Goal: Task Accomplishment & Management: Use online tool/utility

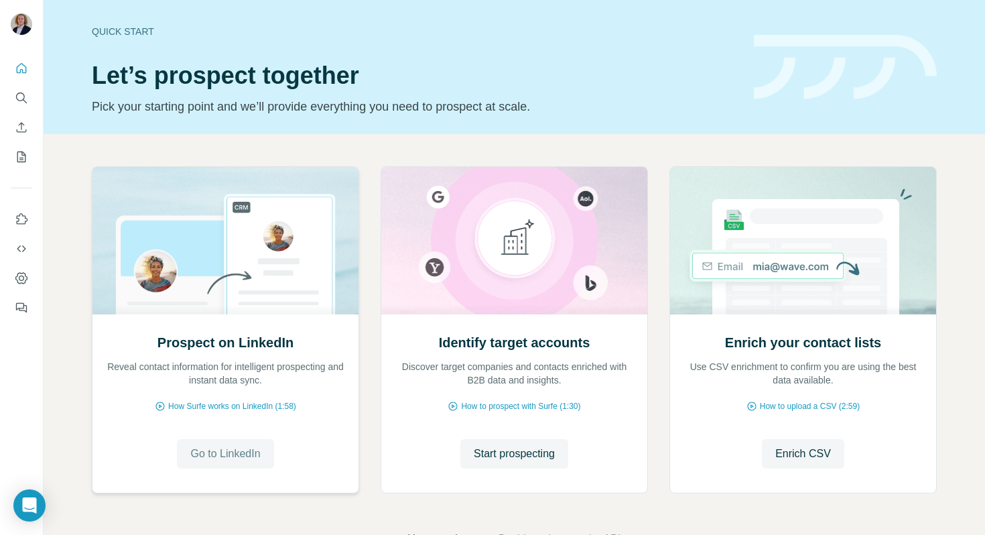
click at [231, 446] on span "Go to LinkedIn" at bounding box center [225, 454] width 70 height 16
click at [514, 448] on span "Start prospecting" at bounding box center [514, 454] width 81 height 16
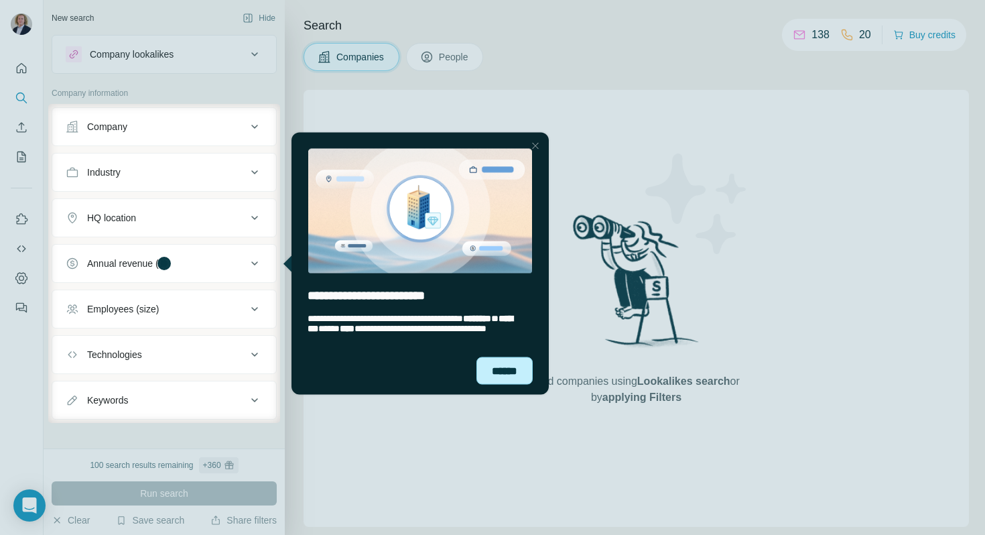
drag, startPoint x: 500, startPoint y: 354, endPoint x: 494, endPoint y: 364, distance: 11.7
click at [499, 355] on div "**********" at bounding box center [420, 333] width 257 height 50
click at [494, 371] on div "******" at bounding box center [505, 370] width 56 height 27
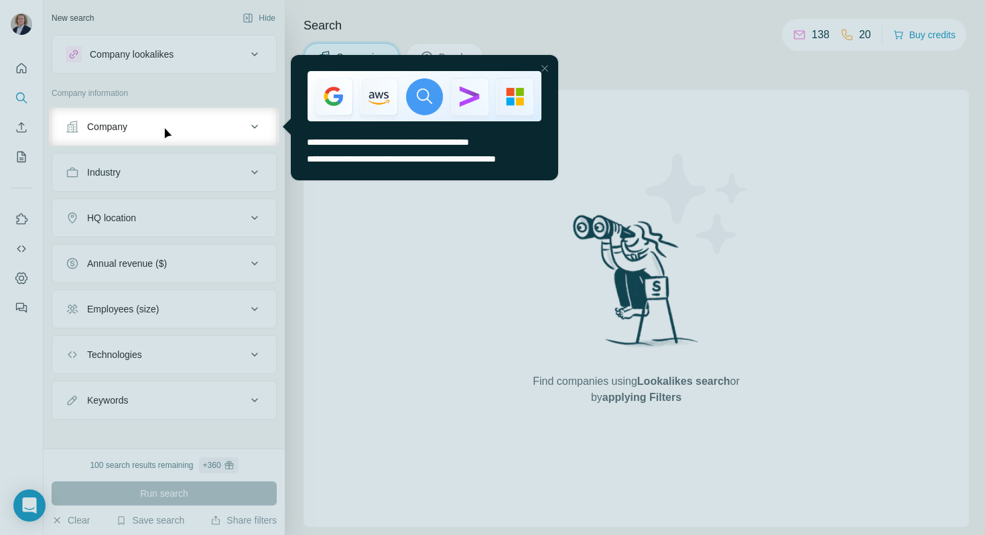
click at [540, 66] on div at bounding box center [545, 68] width 16 height 16
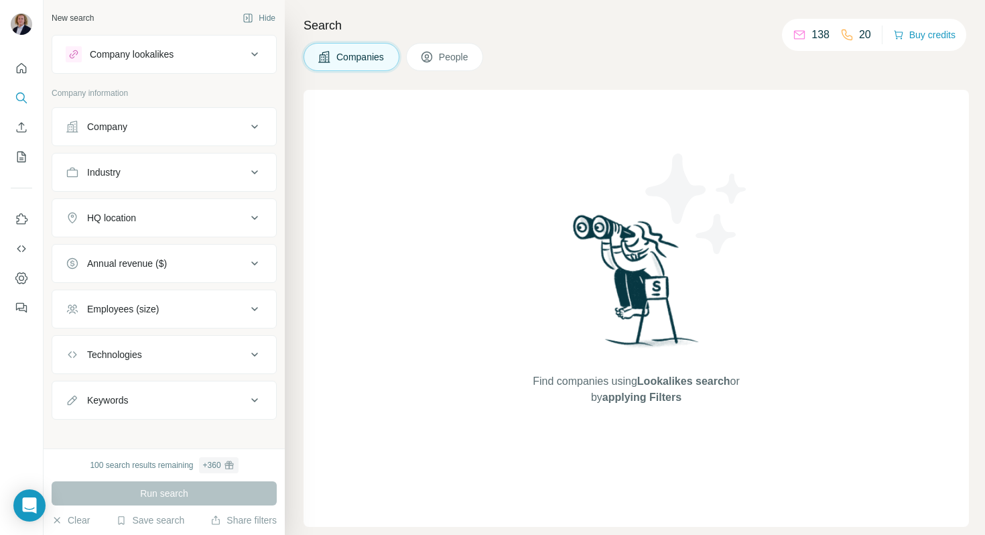
click at [212, 131] on div "Company" at bounding box center [156, 126] width 181 height 13
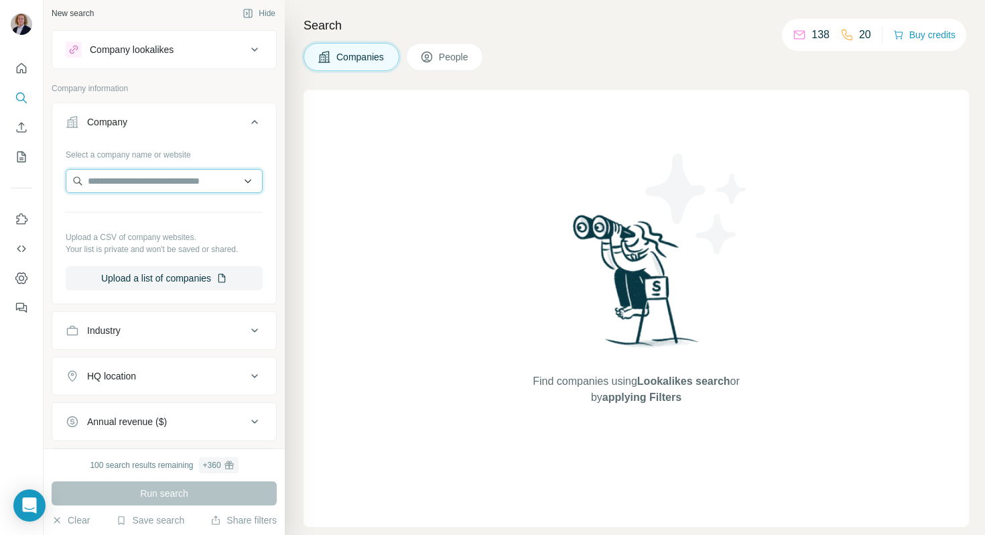
click at [176, 184] on input "text" at bounding box center [164, 181] width 197 height 24
click at [86, 182] on input "*********" at bounding box center [164, 182] width 197 height 24
drag, startPoint x: 202, startPoint y: 186, endPoint x: 111, endPoint y: 167, distance: 93.7
click at [111, 167] on div "**********" at bounding box center [164, 217] width 197 height 147
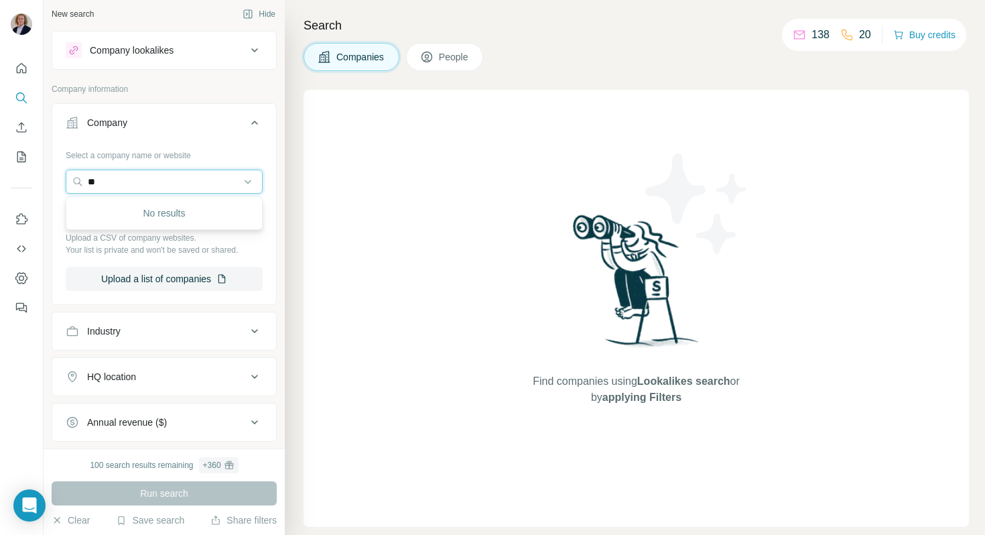
type input "*"
click at [251, 129] on icon at bounding box center [255, 123] width 16 height 16
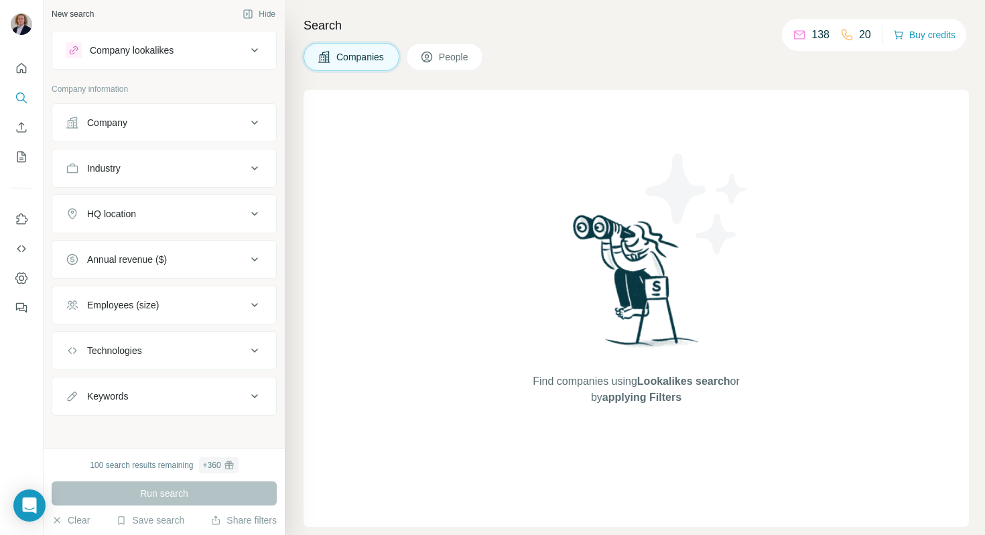
click at [220, 169] on div "Industry" at bounding box center [156, 168] width 181 height 13
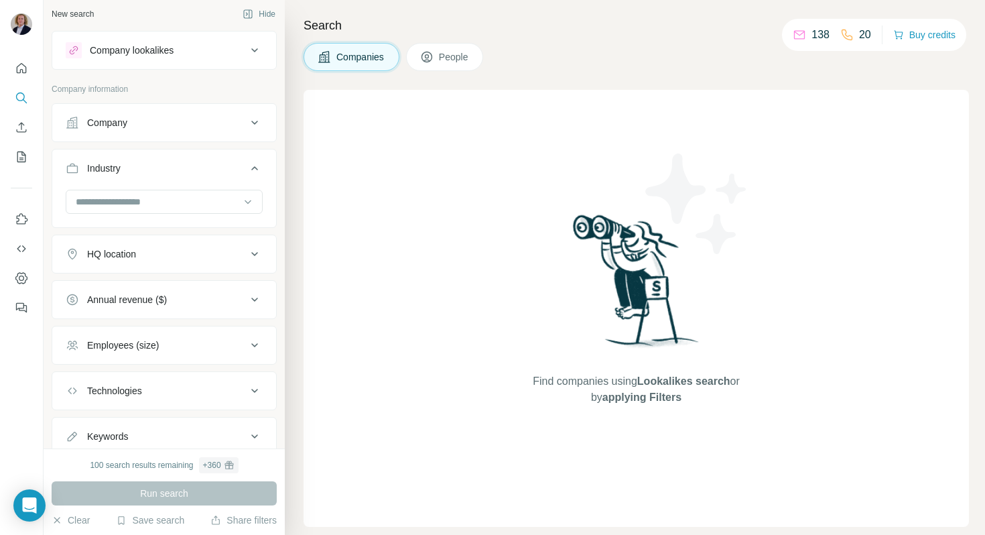
click at [178, 218] on div at bounding box center [164, 207] width 224 height 35
click at [180, 194] on input at bounding box center [157, 201] width 166 height 15
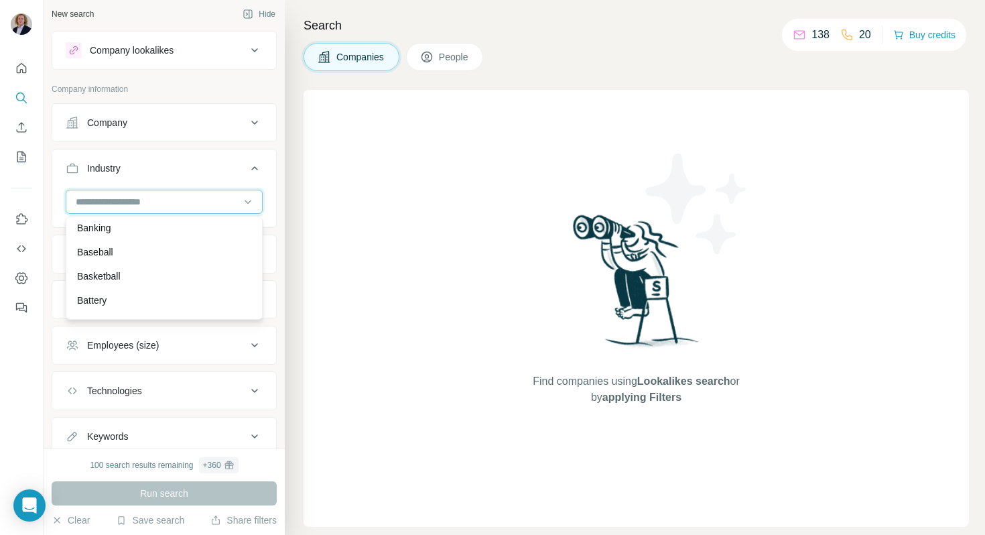
scroll to position [1252, 0]
type input "*"
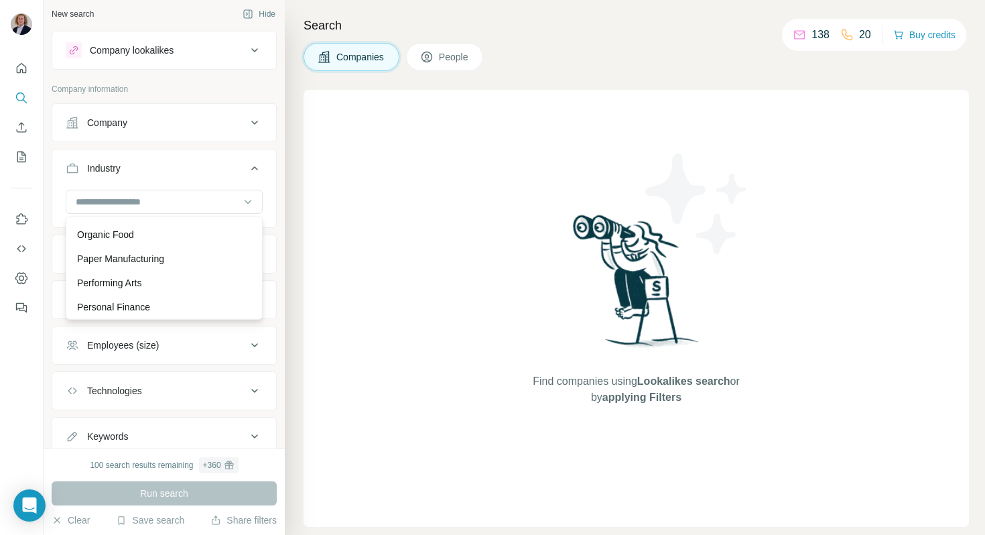
click at [391, 281] on div "Find companies using Lookalikes search or by applying Filters" at bounding box center [637, 308] width 666 height 437
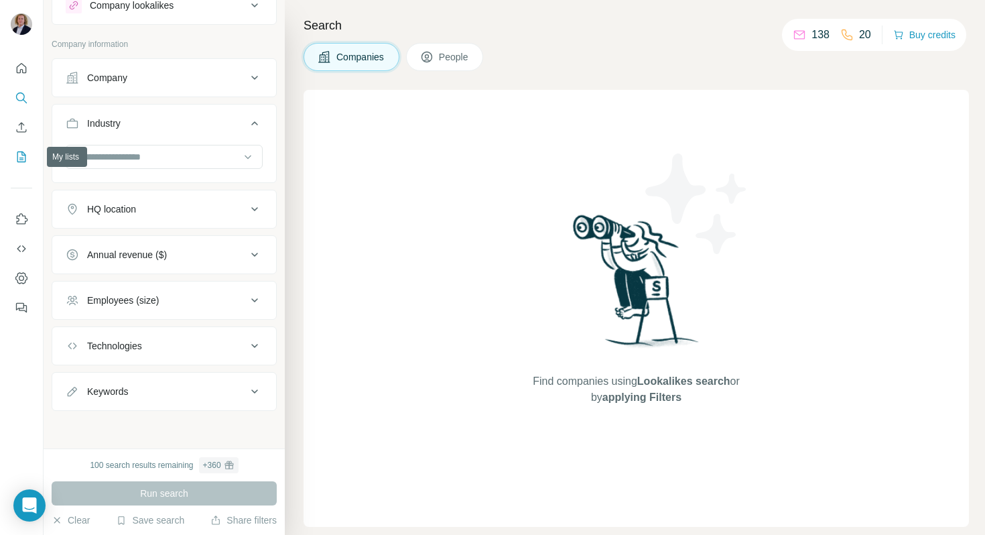
click at [15, 164] on button "My lists" at bounding box center [21, 157] width 21 height 24
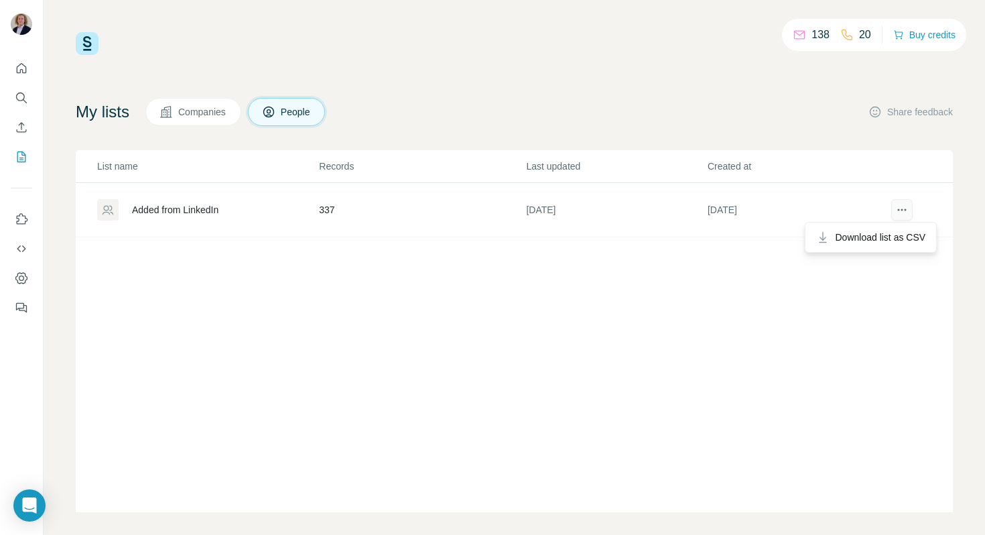
click at [892, 201] on button "actions" at bounding box center [902, 209] width 21 height 21
click at [706, 245] on div "List name Records Last updated Created at Added from LinkedIn 337 [DATE] [DATE]" at bounding box center [515, 331] width 878 height 362
click at [121, 206] on div "Added from LinkedIn" at bounding box center [207, 209] width 221 height 21
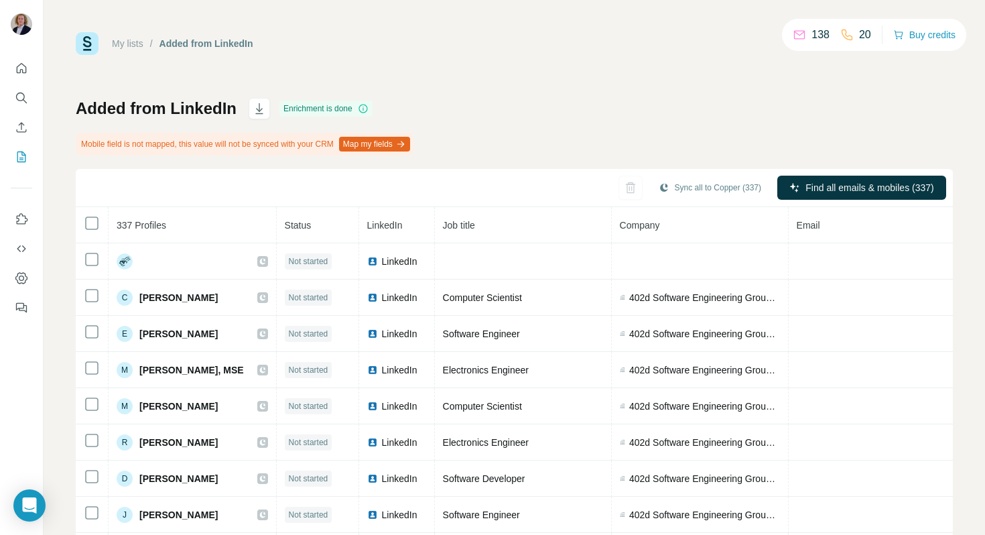
click at [398, 145] on button "Map my fields" at bounding box center [374, 144] width 71 height 15
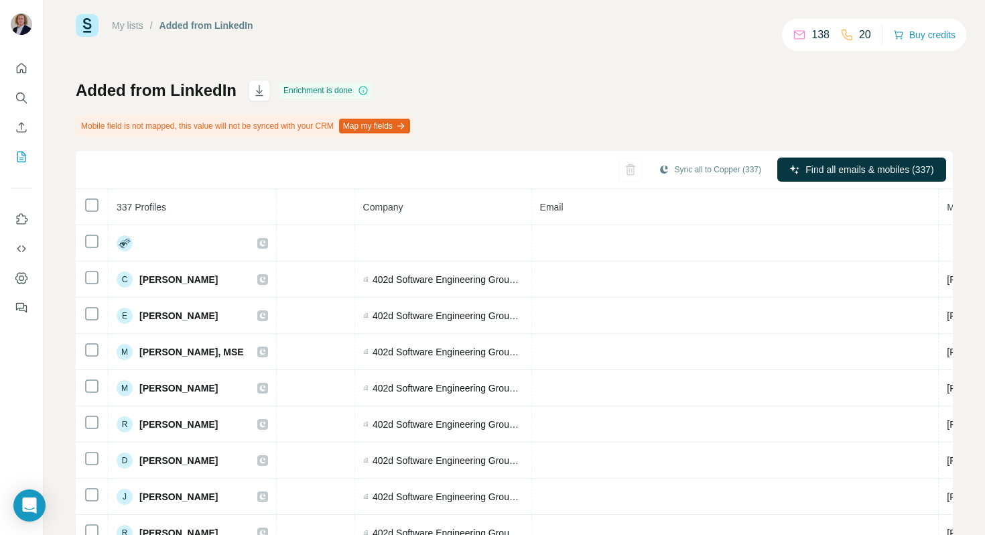
scroll to position [44, 257]
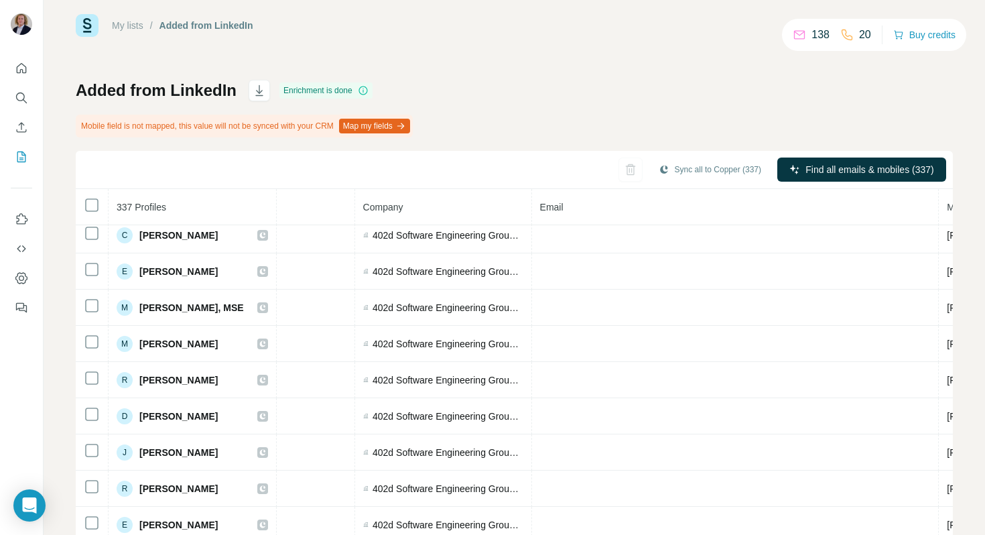
click at [713, 111] on div "Added from LinkedIn Enrichment is done Mobile field is not mapped, this value w…" at bounding box center [515, 311] width 878 height 463
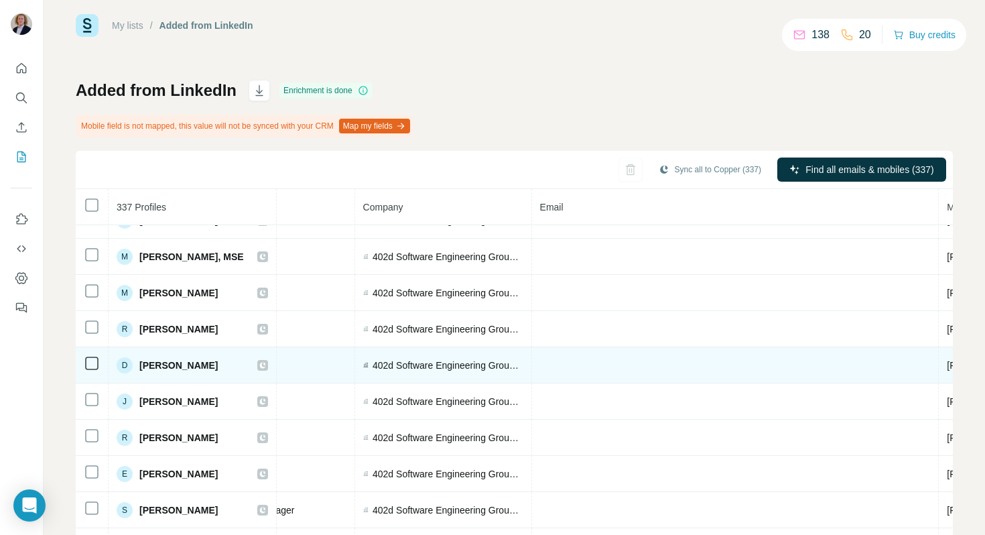
scroll to position [99, 257]
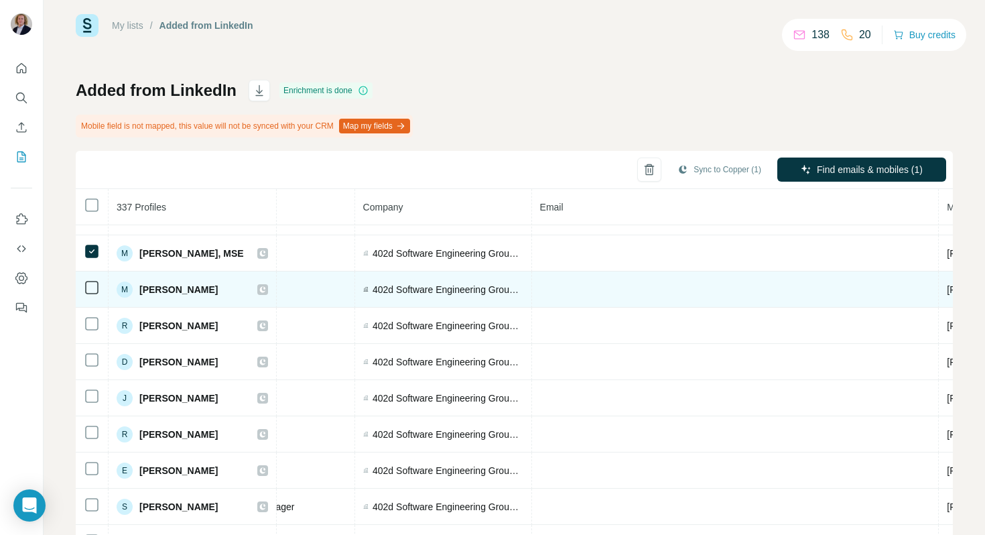
click at [92, 297] on td at bounding box center [92, 290] width 33 height 36
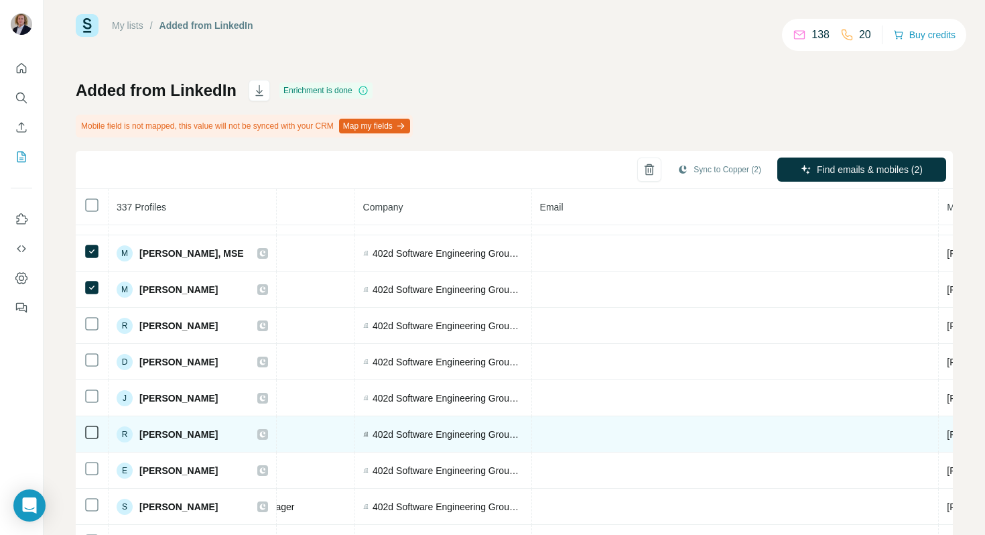
scroll to position [0, 257]
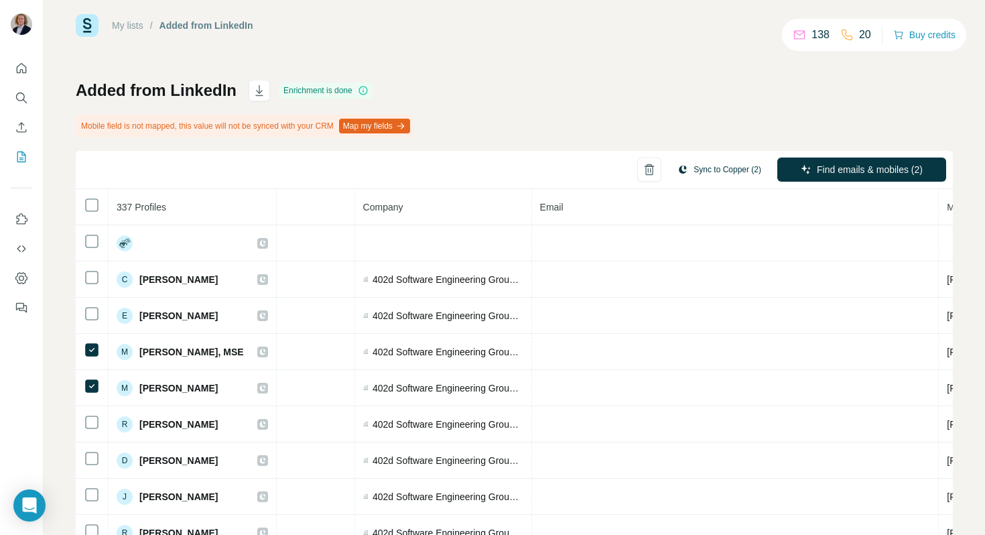
click at [736, 170] on button "Sync to Copper (2)" at bounding box center [719, 170] width 103 height 20
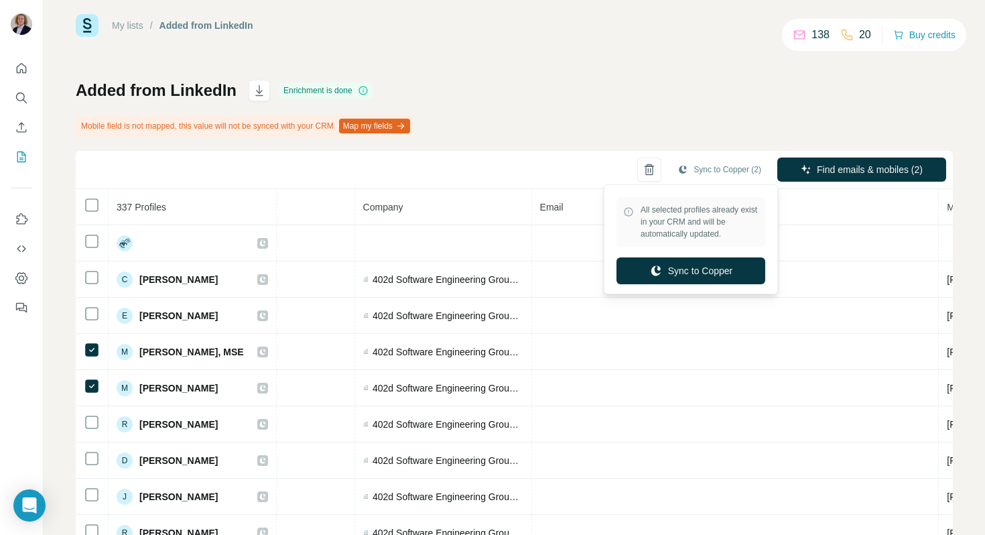
click at [725, 113] on div "Added from LinkedIn Enrichment is done Mobile field is not mapped, this value w…" at bounding box center [515, 311] width 878 height 463
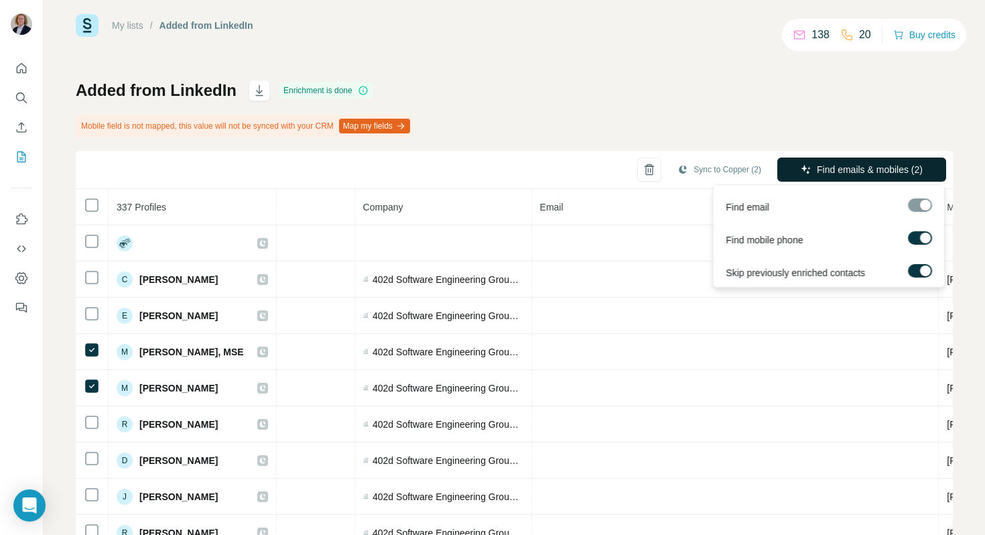
click at [865, 167] on span "Find emails & mobiles (2)" at bounding box center [870, 169] width 106 height 13
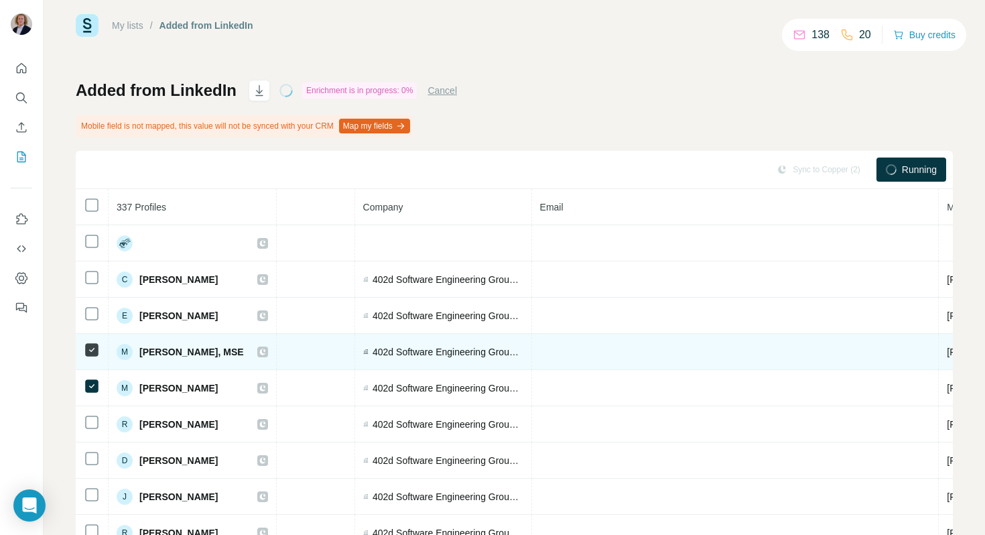
scroll to position [17, 0]
